Goal: Information Seeking & Learning: Learn about a topic

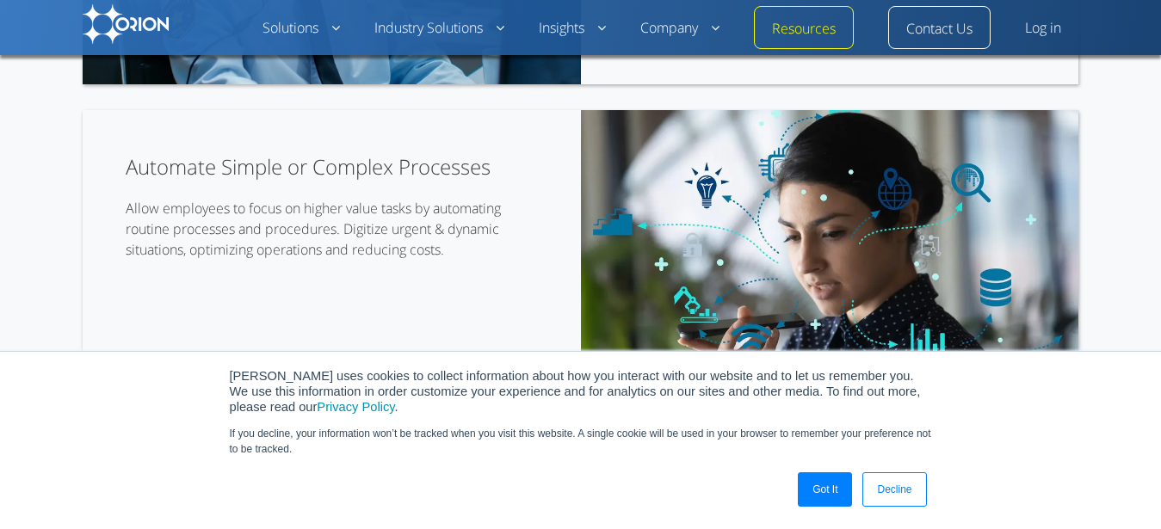
scroll to position [2889, 0]
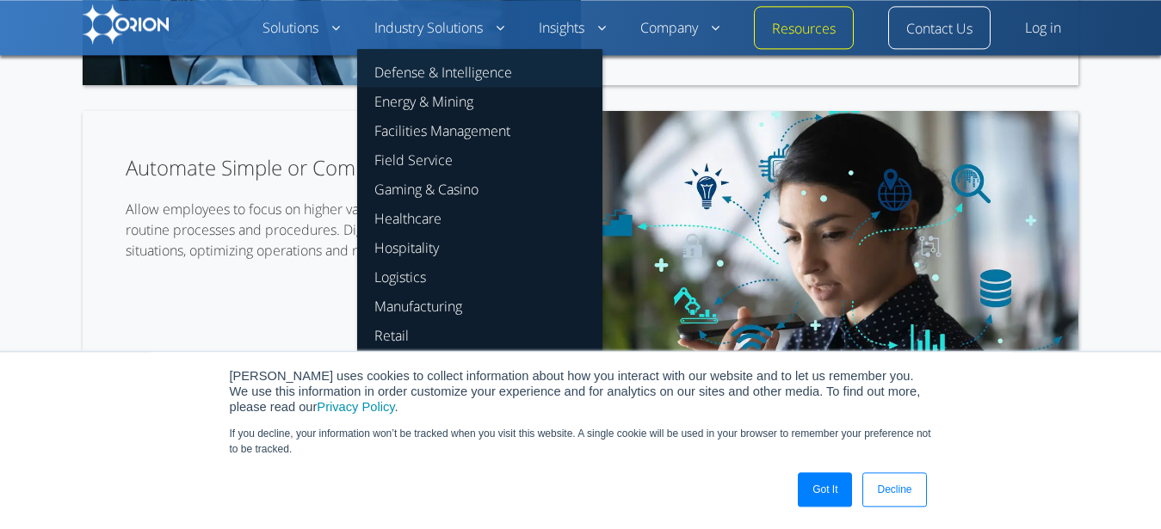
click at [437, 75] on link "Defense & Intelligence" at bounding box center [479, 68] width 245 height 38
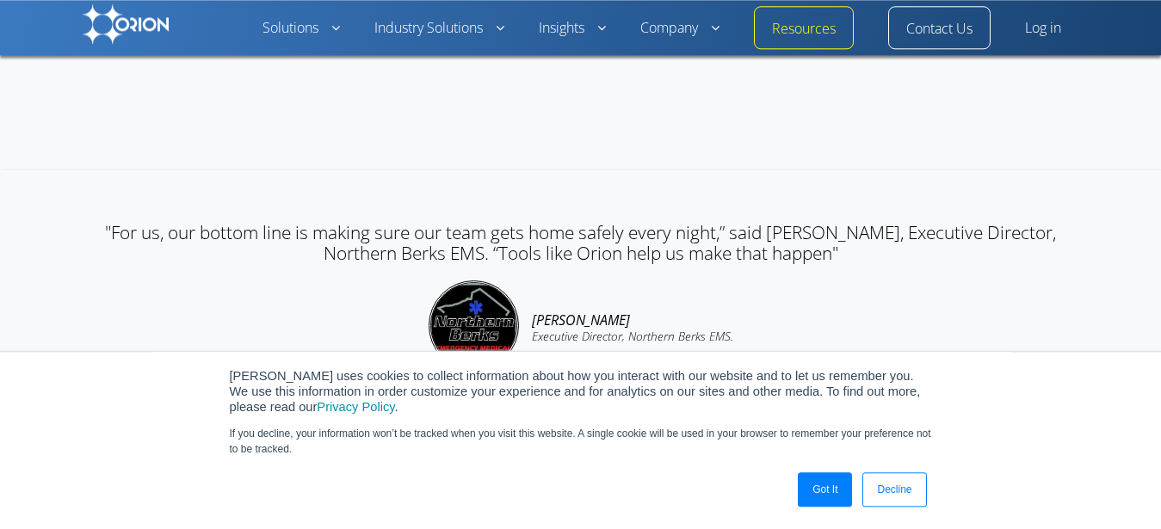
scroll to position [4631, 0]
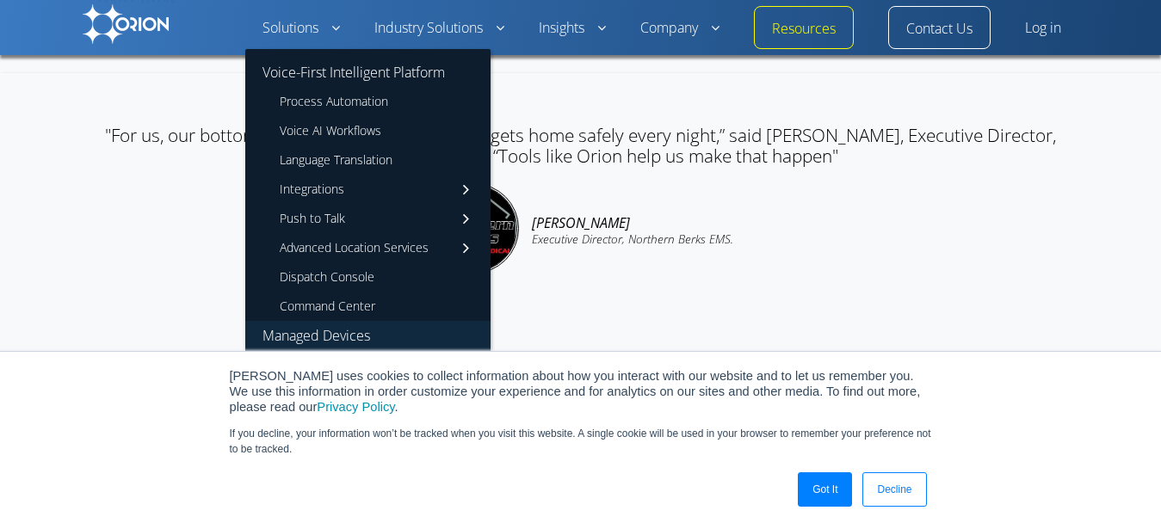
click at [347, 324] on link "Managed Devices" at bounding box center [367, 335] width 245 height 29
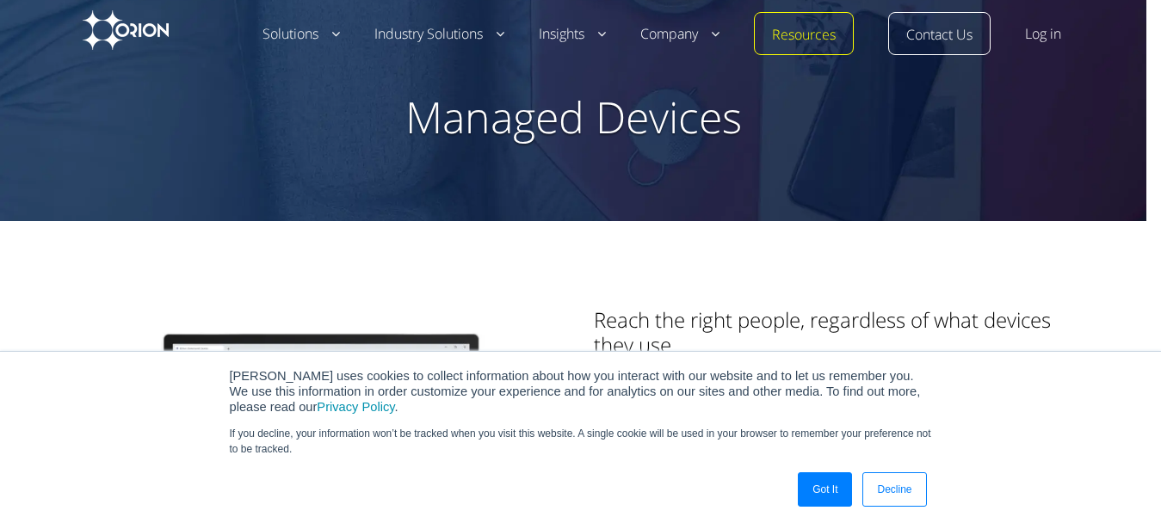
click at [132, 34] on img at bounding box center [126, 30] width 86 height 40
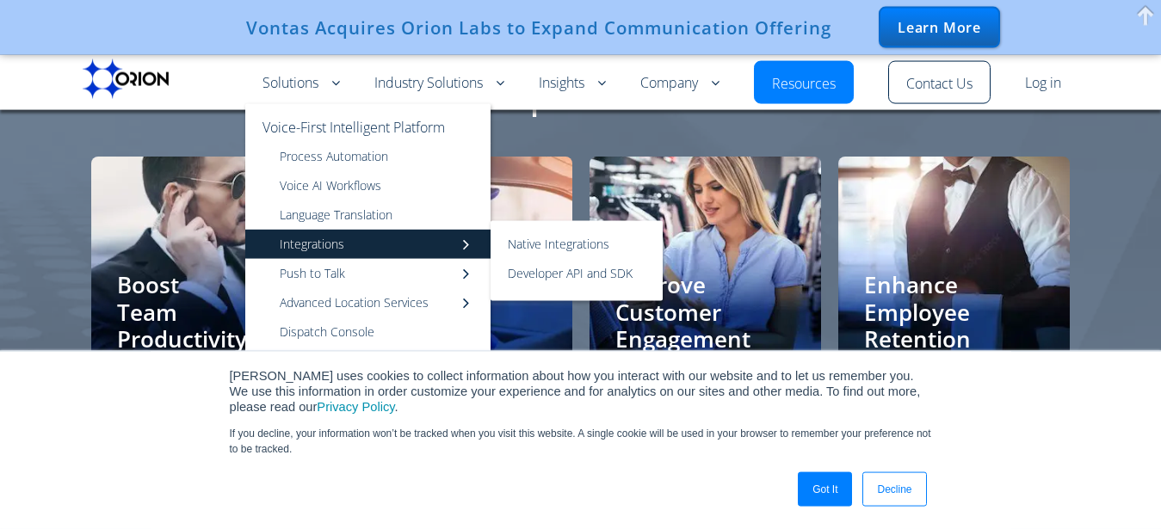
scroll to position [3485, 0]
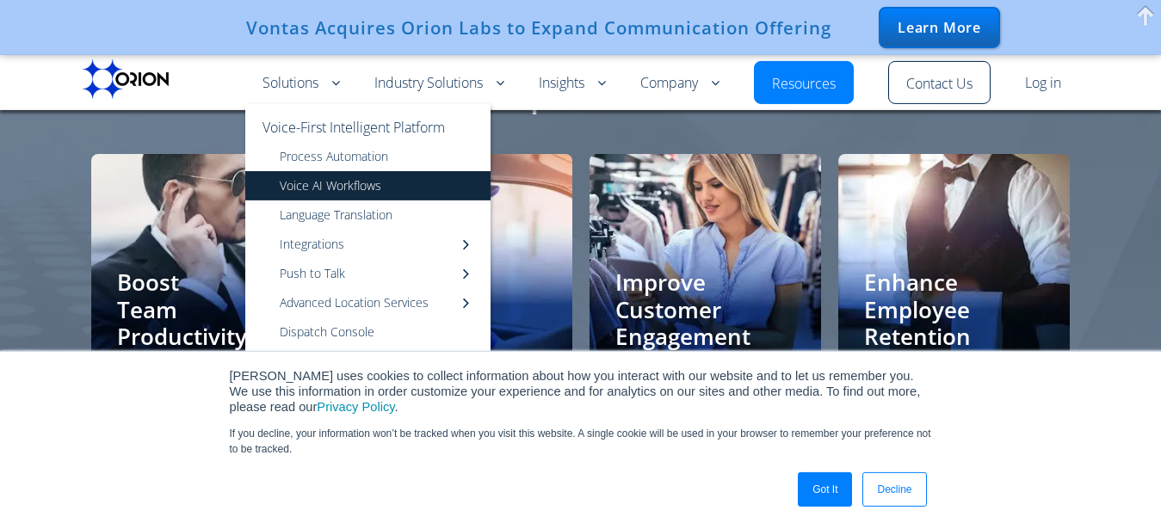
click at [414, 184] on link "Voice AI Workflows" at bounding box center [367, 185] width 245 height 29
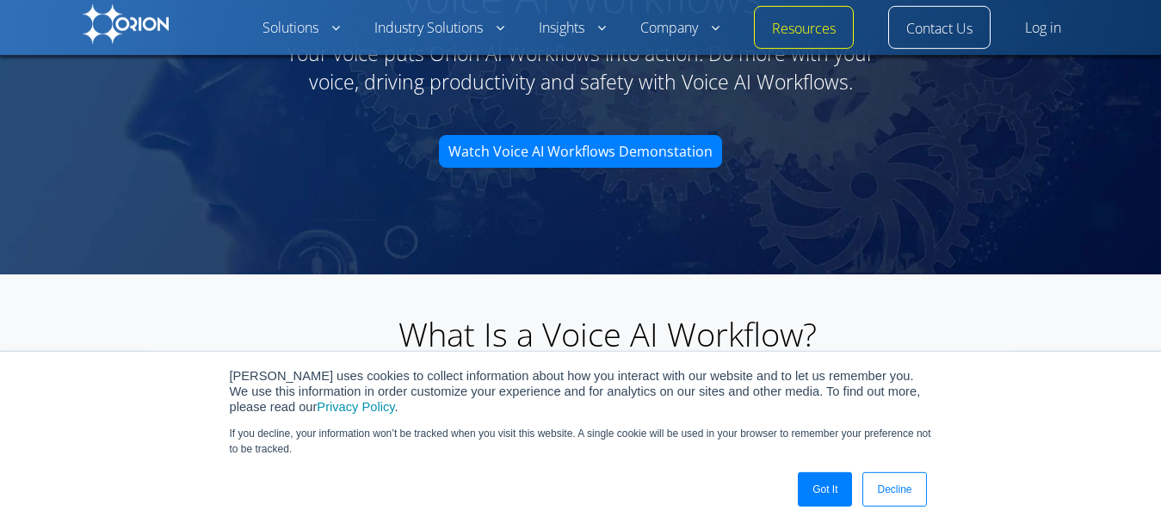
scroll to position [88, 0]
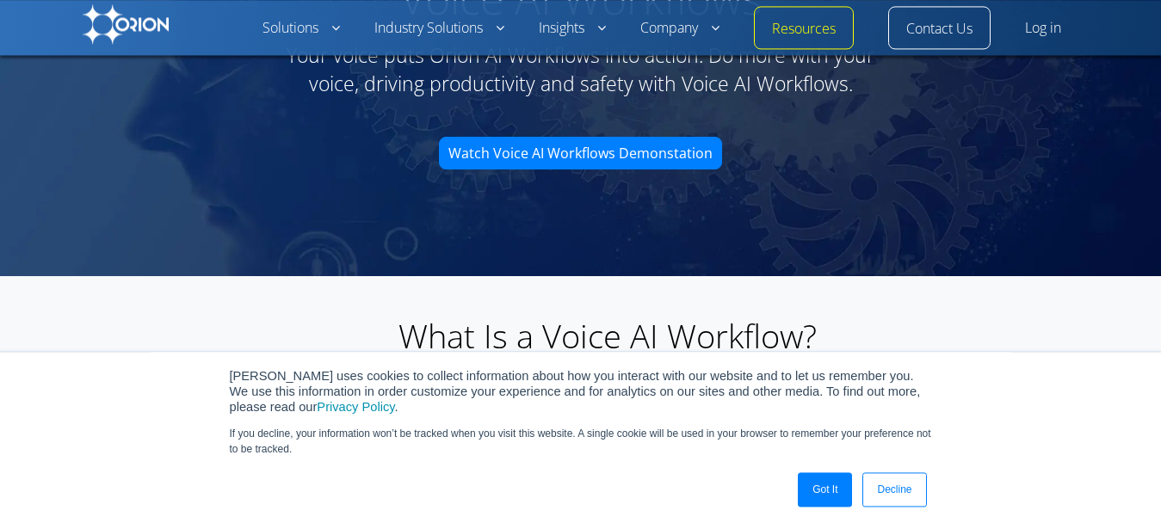
click at [610, 166] on link "Watch Voice AI Workflows Demonstation" at bounding box center [580, 153] width 283 height 33
